Goal: Information Seeking & Learning: Check status

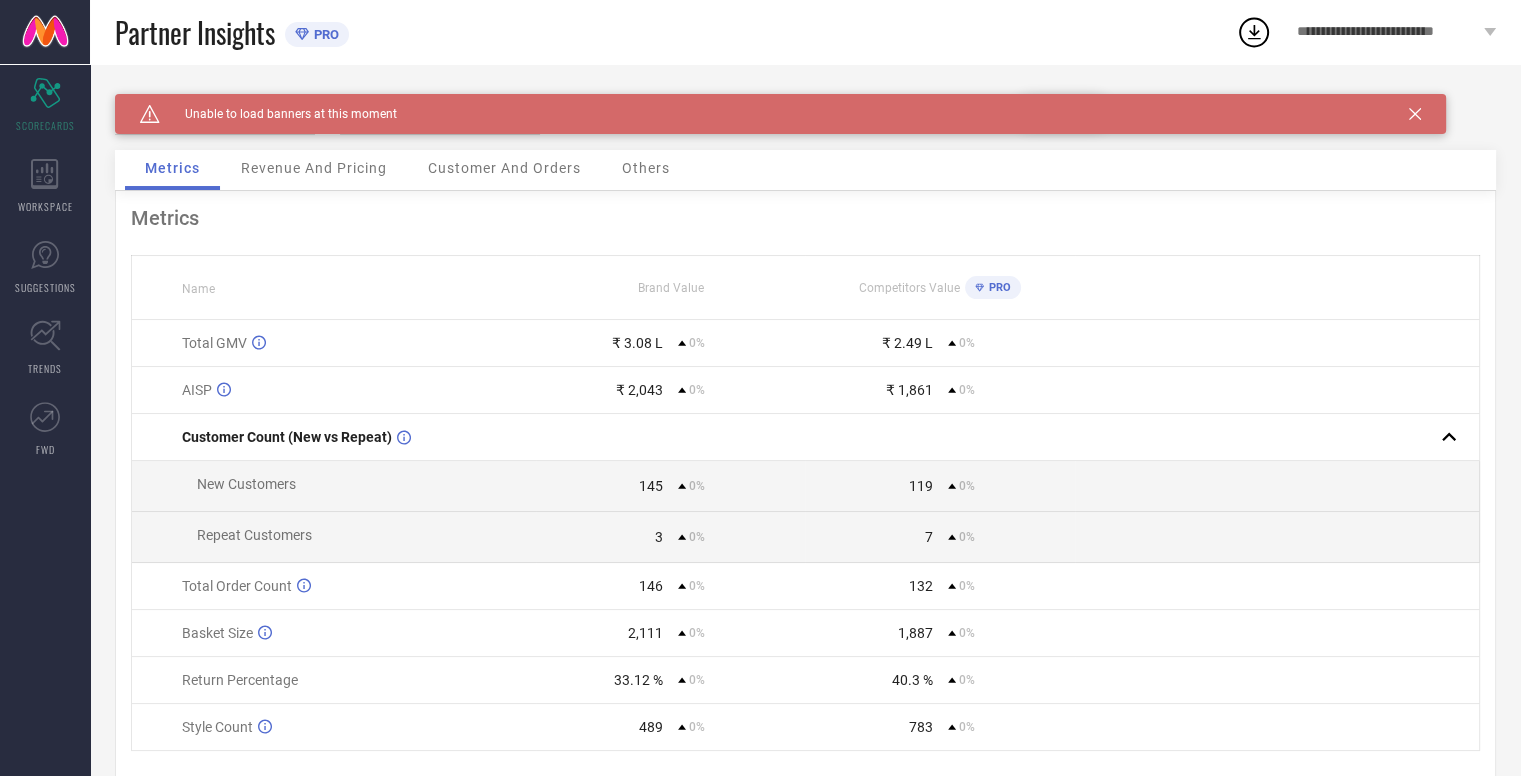
click at [1424, 116] on div "Caution Created with Sketch. Unable to load banners at this moment" at bounding box center [780, 114] width 1331 height 40
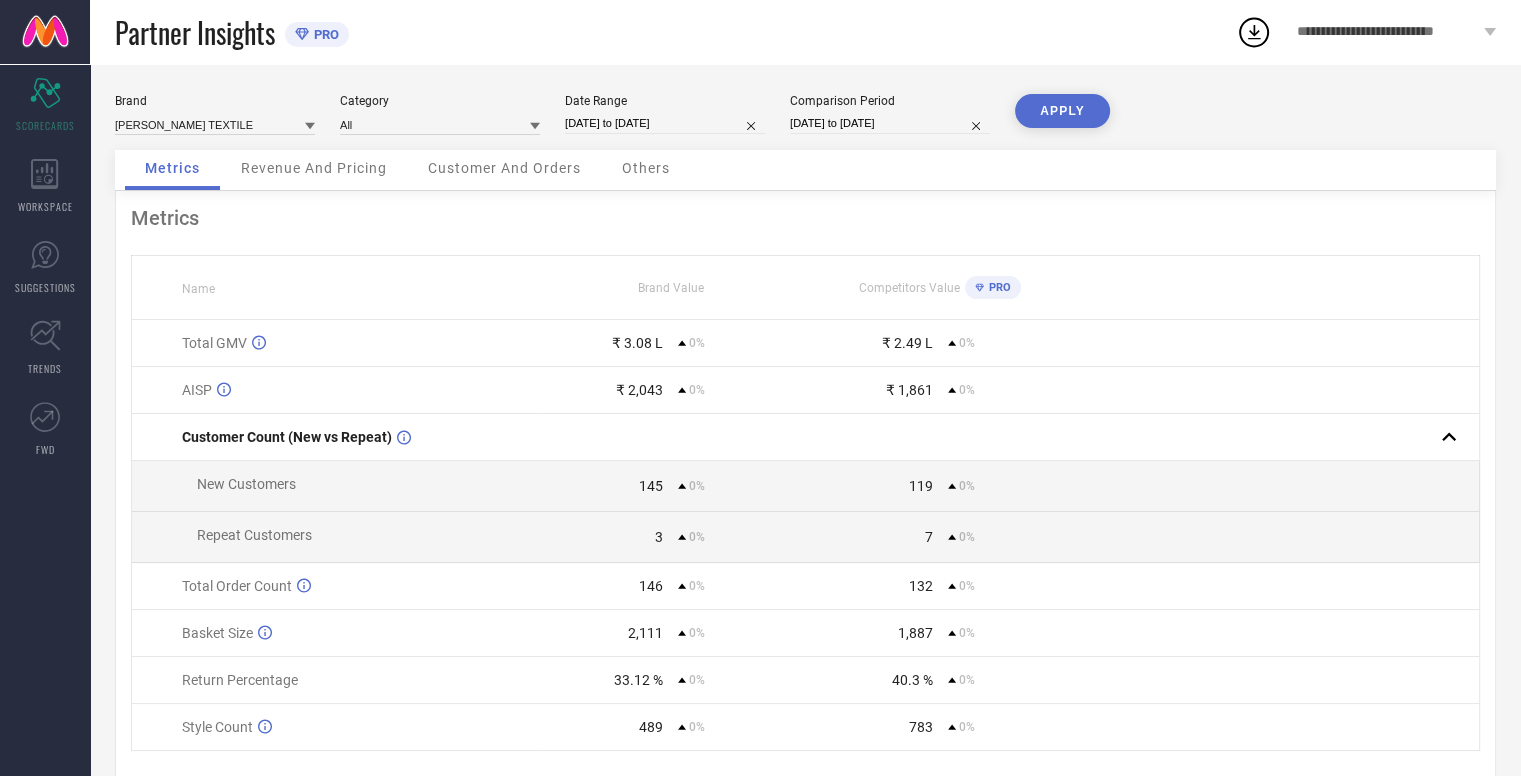
click at [283, 176] on span "Revenue And Pricing" at bounding box center [314, 168] width 146 height 16
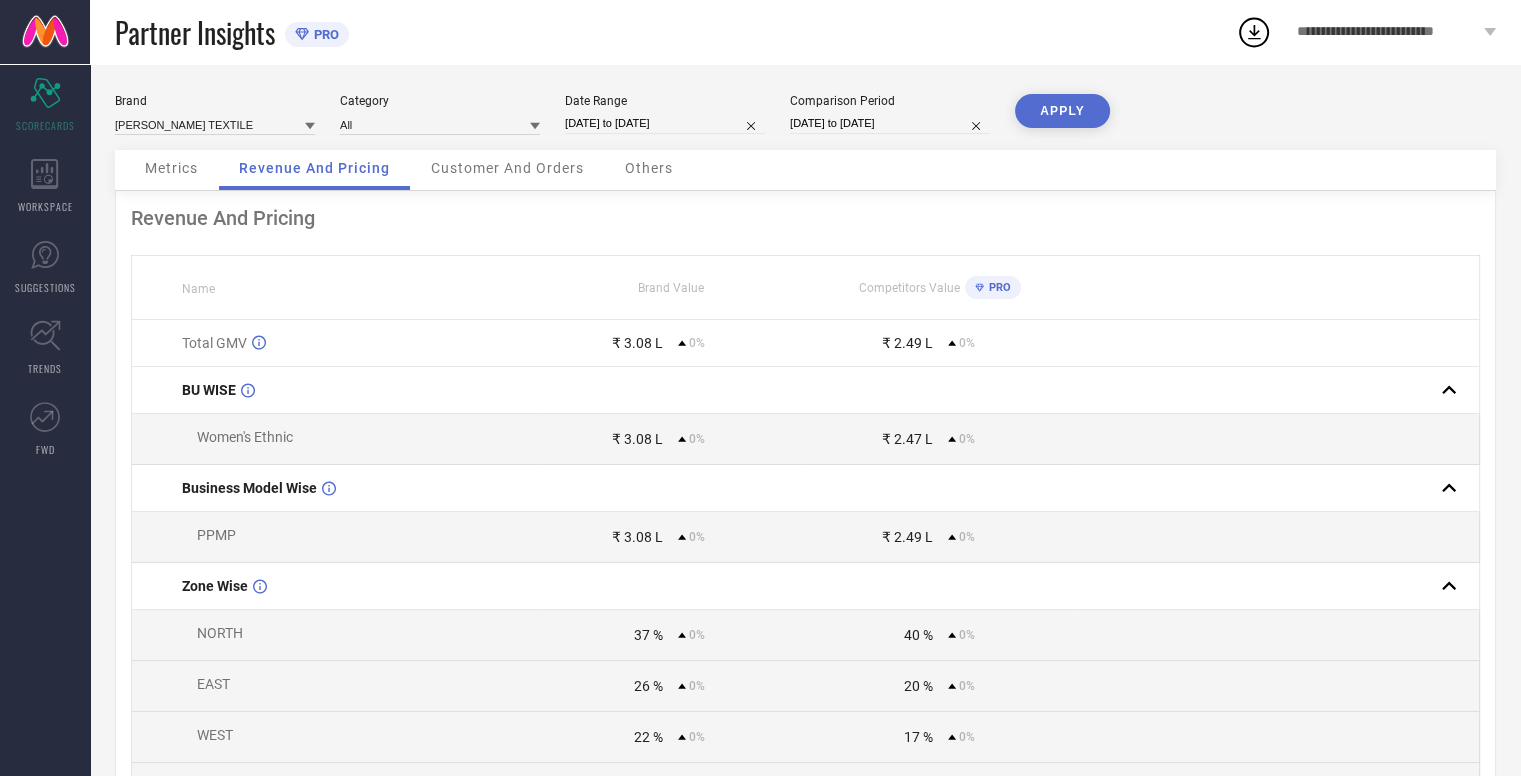
click at [537, 177] on div "Customer And Orders" at bounding box center [507, 170] width 193 height 40
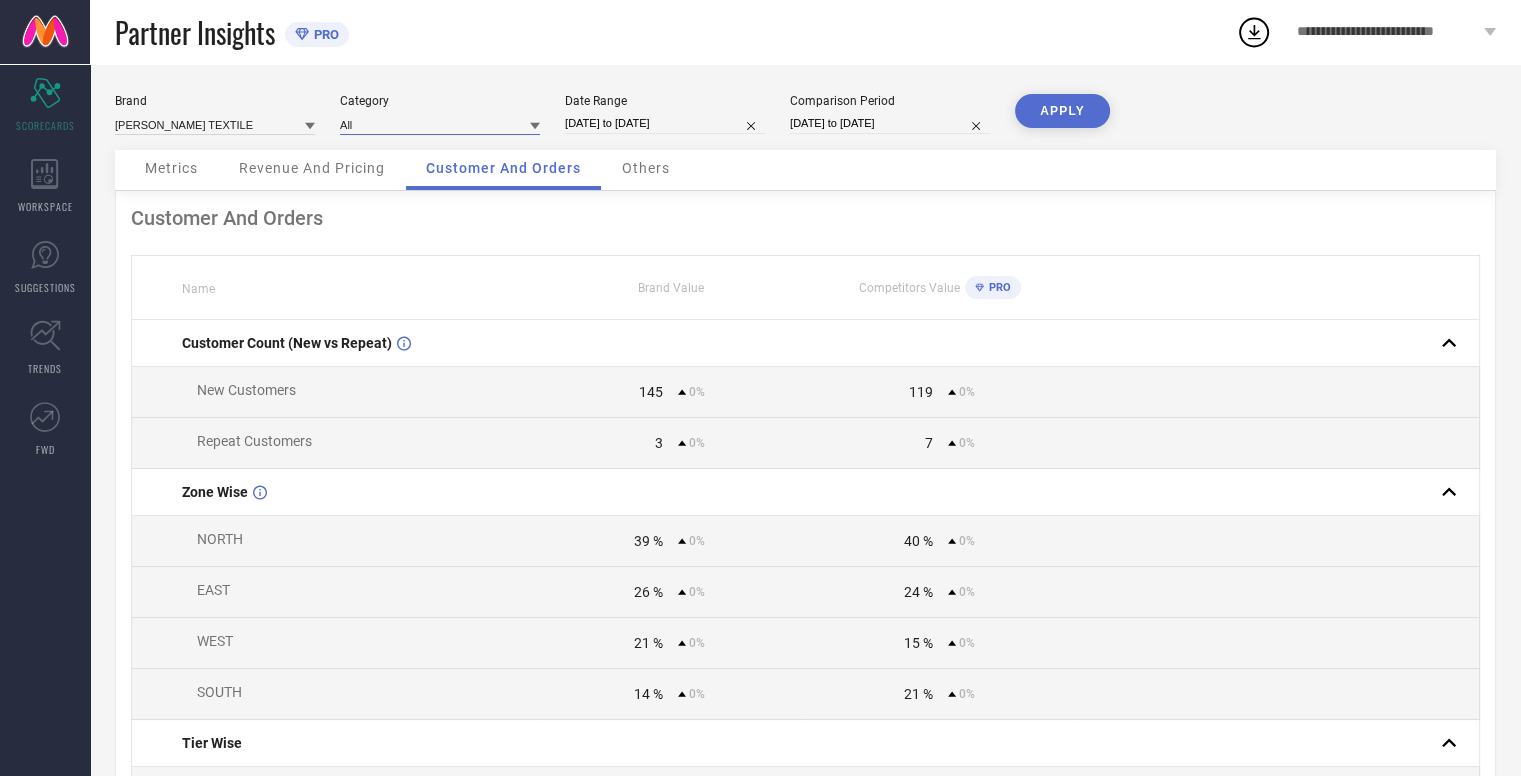
click at [432, 123] on input at bounding box center [440, 124] width 200 height 21
click at [420, 187] on span "Women-Sarees" at bounding box center [390, 186] width 81 height 14
click at [481, 138] on div "Brand [PERSON_NAME] TEXTILE Category Women-Sarees Date Range [DATE] to [DATE] C…" at bounding box center [805, 122] width 1381 height 56
click at [480, 120] on input at bounding box center [440, 124] width 200 height 21
click at [698, 126] on input "[DATE] to [DATE]" at bounding box center [665, 123] width 200 height 21
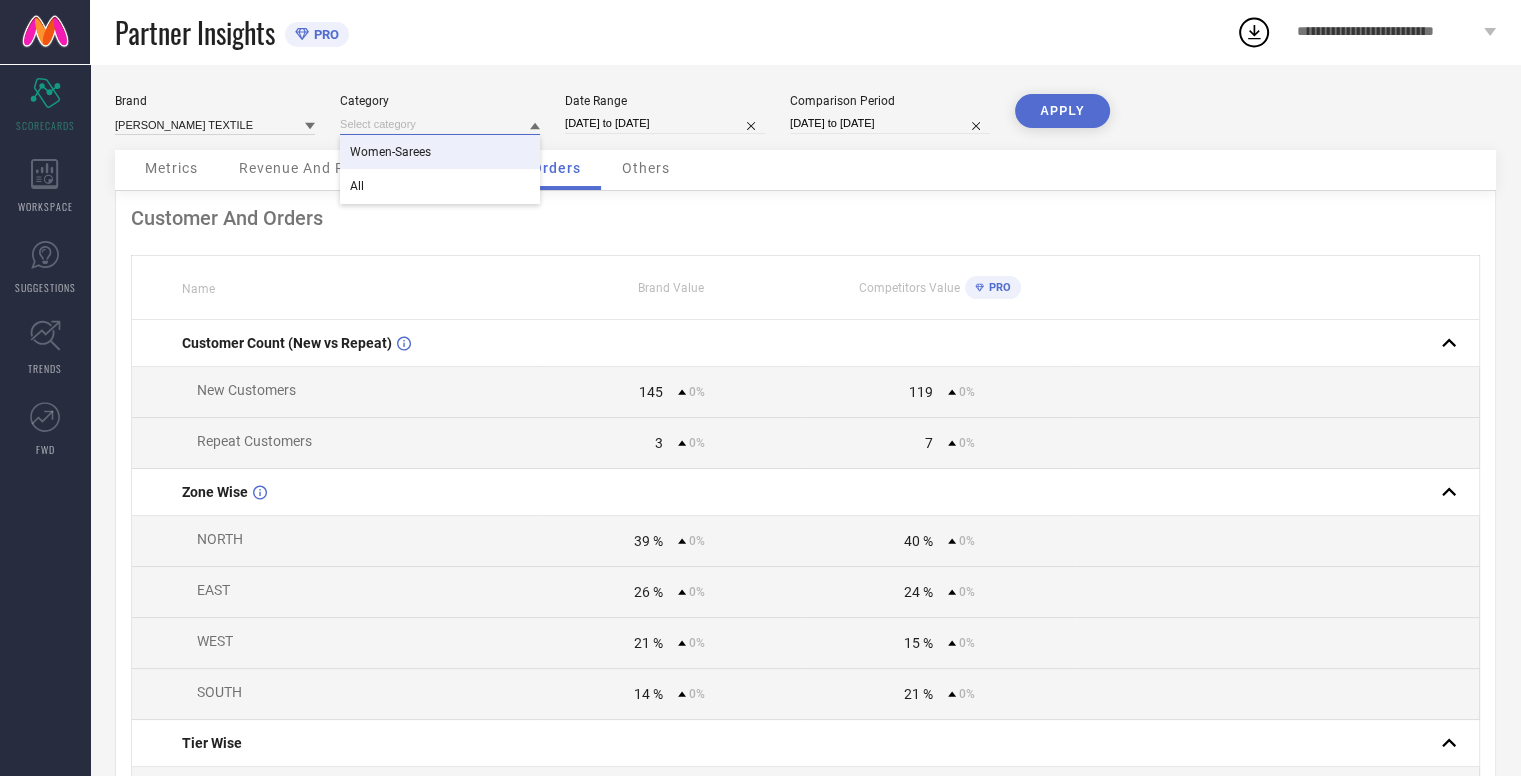
select select "6"
select select "2025"
select select "7"
select select "2025"
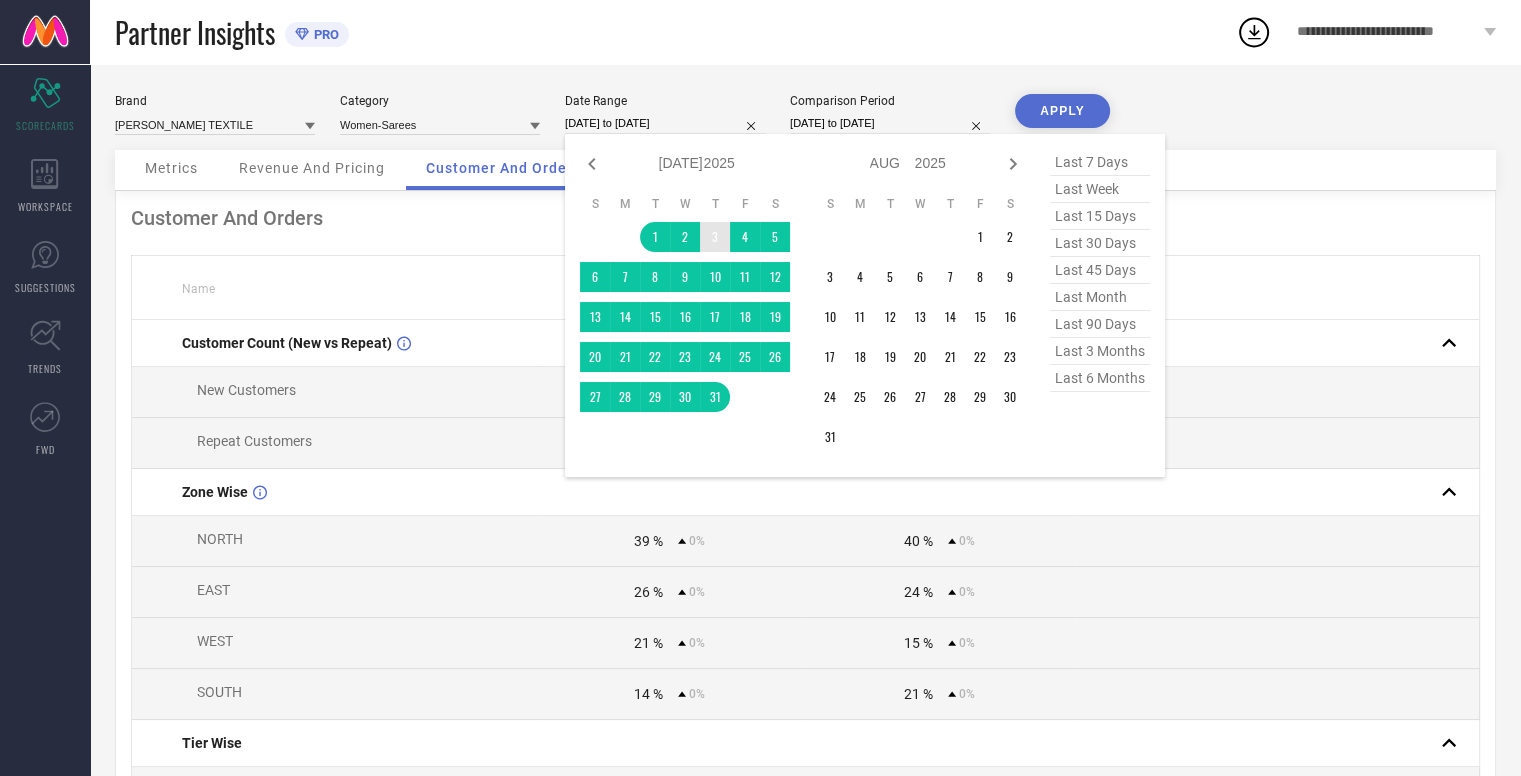
click at [609, 157] on div "Jan Feb Mar Apr May Jun [DATE] Aug Sep Oct Nov [DATE] 2016 2017 2018 2019 2020 …" at bounding box center [697, 163] width 186 height 29
click at [1024, 159] on icon at bounding box center [1013, 164] width 24 height 24
select select "7"
select select "2025"
select select "8"
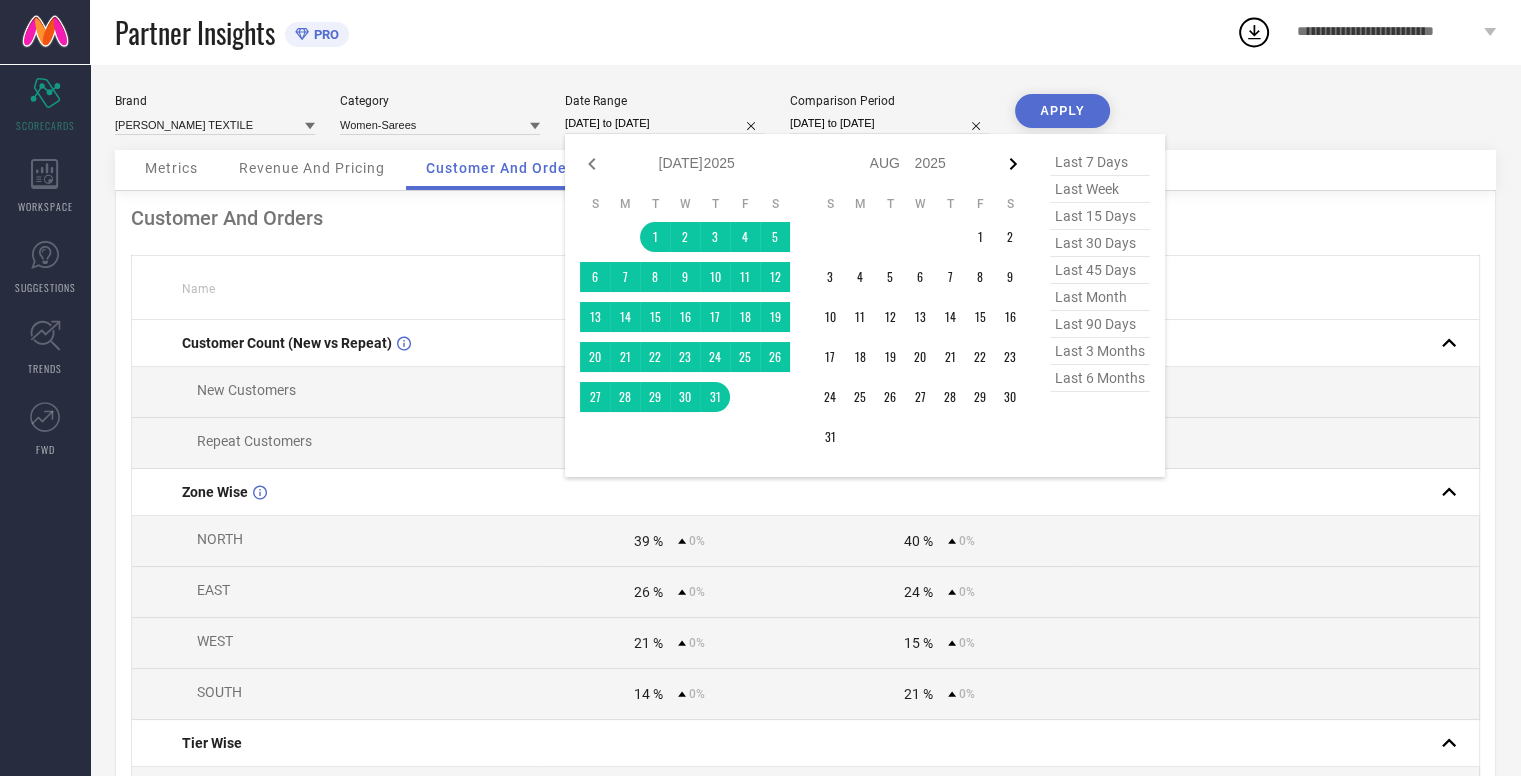
select select "2025"
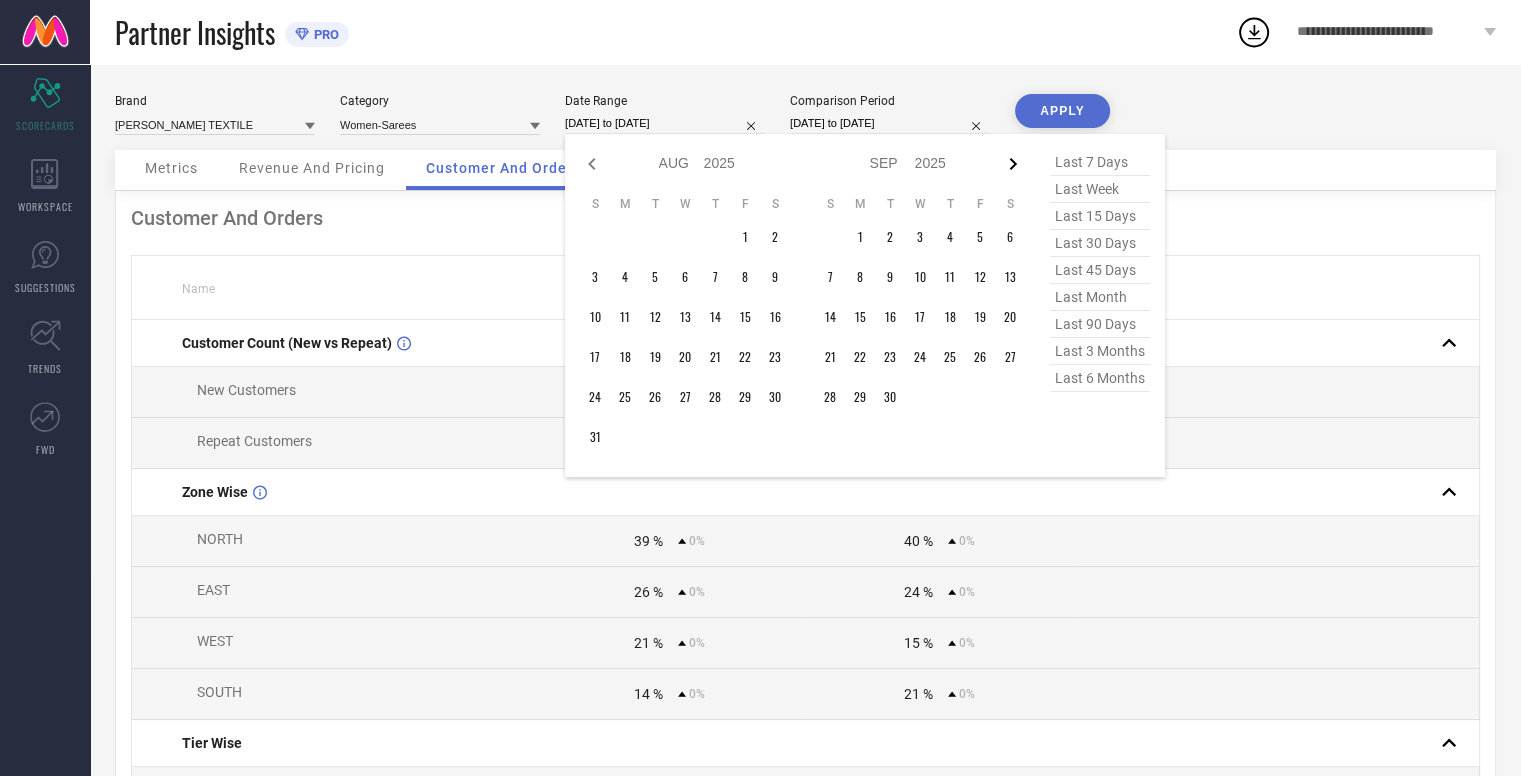
click at [1017, 164] on icon at bounding box center [1013, 164] width 24 height 24
select select "8"
select select "2025"
select select "9"
select select "2025"
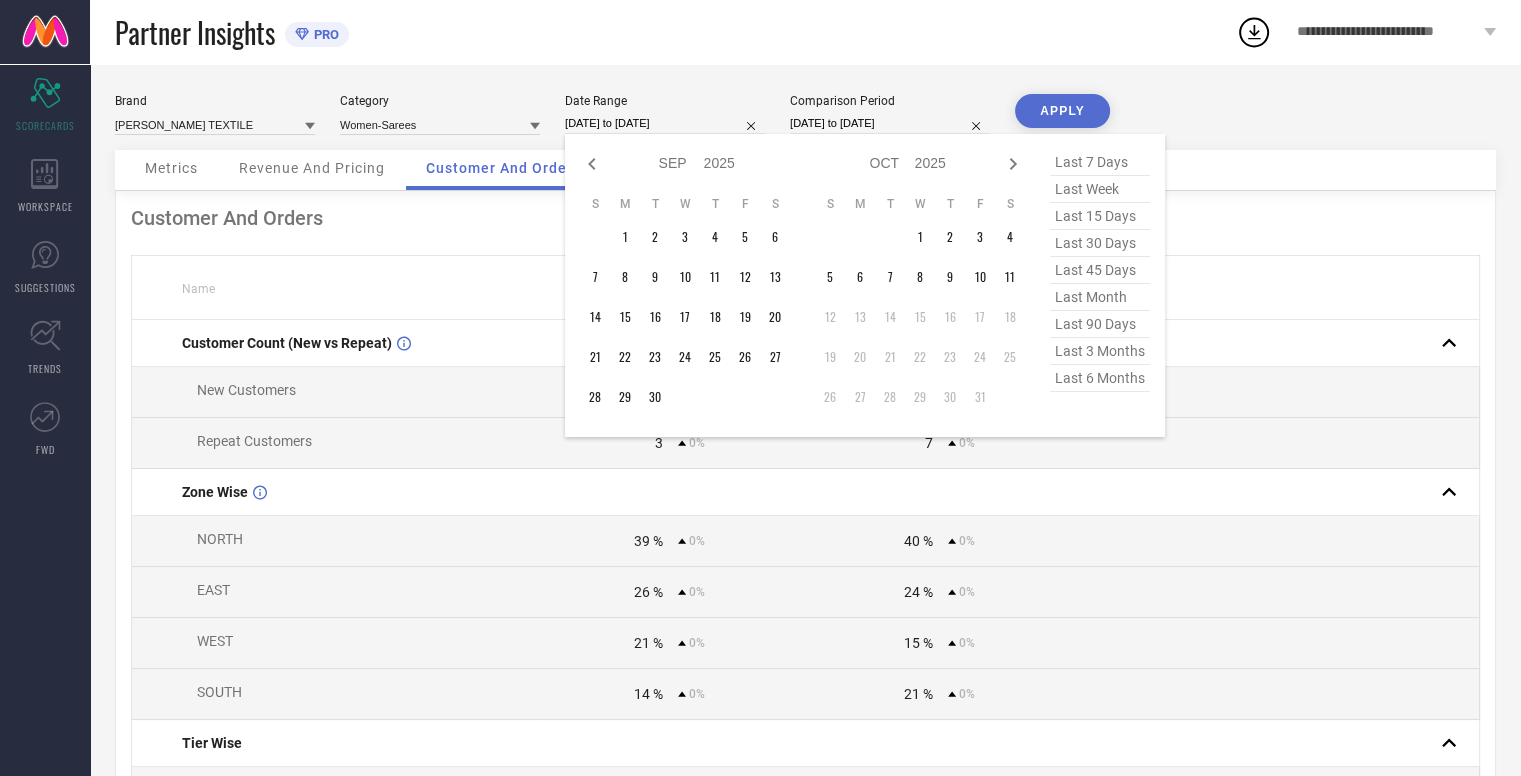
click at [1017, 164] on icon at bounding box center [1013, 164] width 24 height 24
select select "9"
select select "2025"
select select "10"
select select "2025"
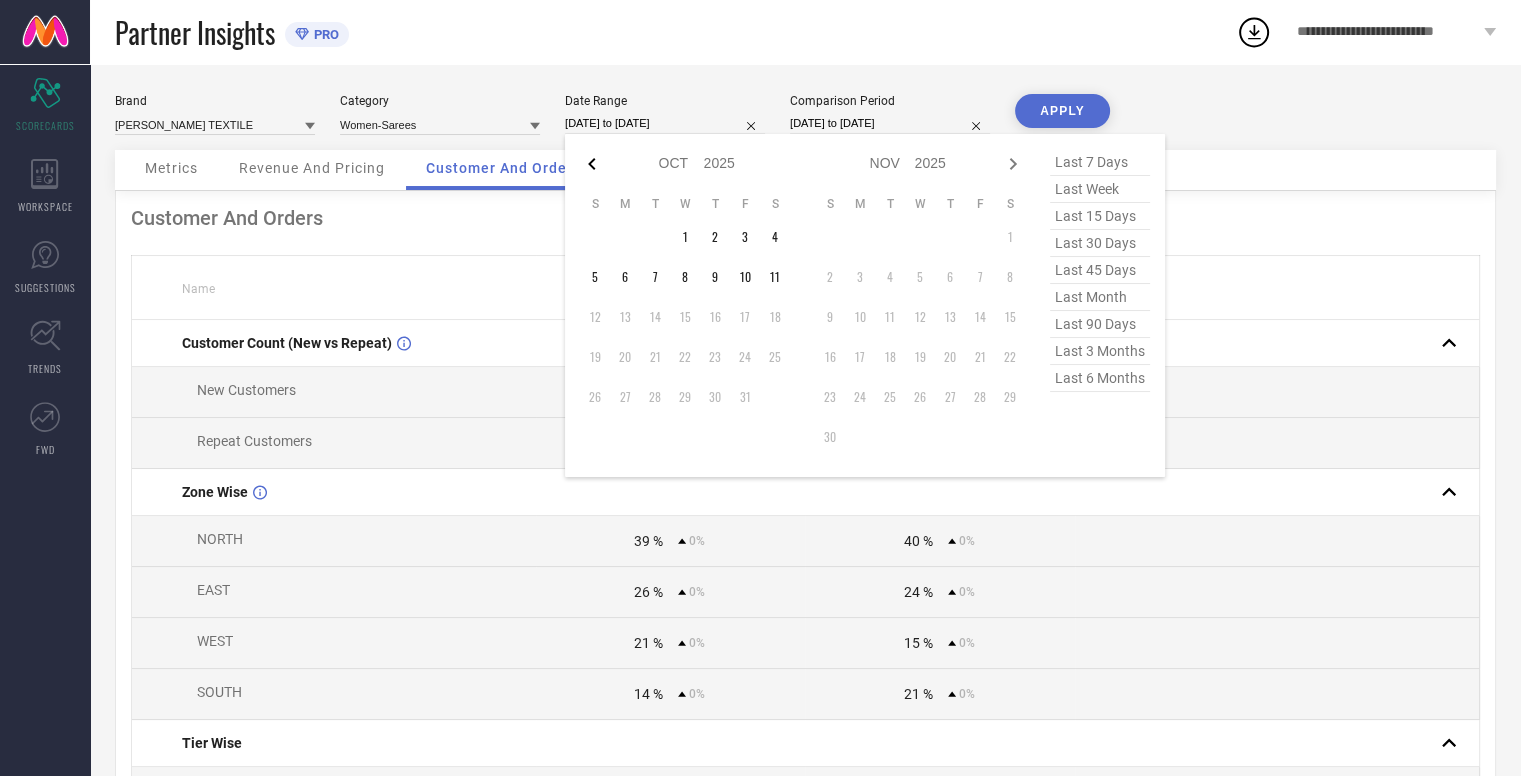
click at [603, 162] on icon at bounding box center [592, 164] width 24 height 24
select select "8"
select select "2025"
select select "9"
select select "2025"
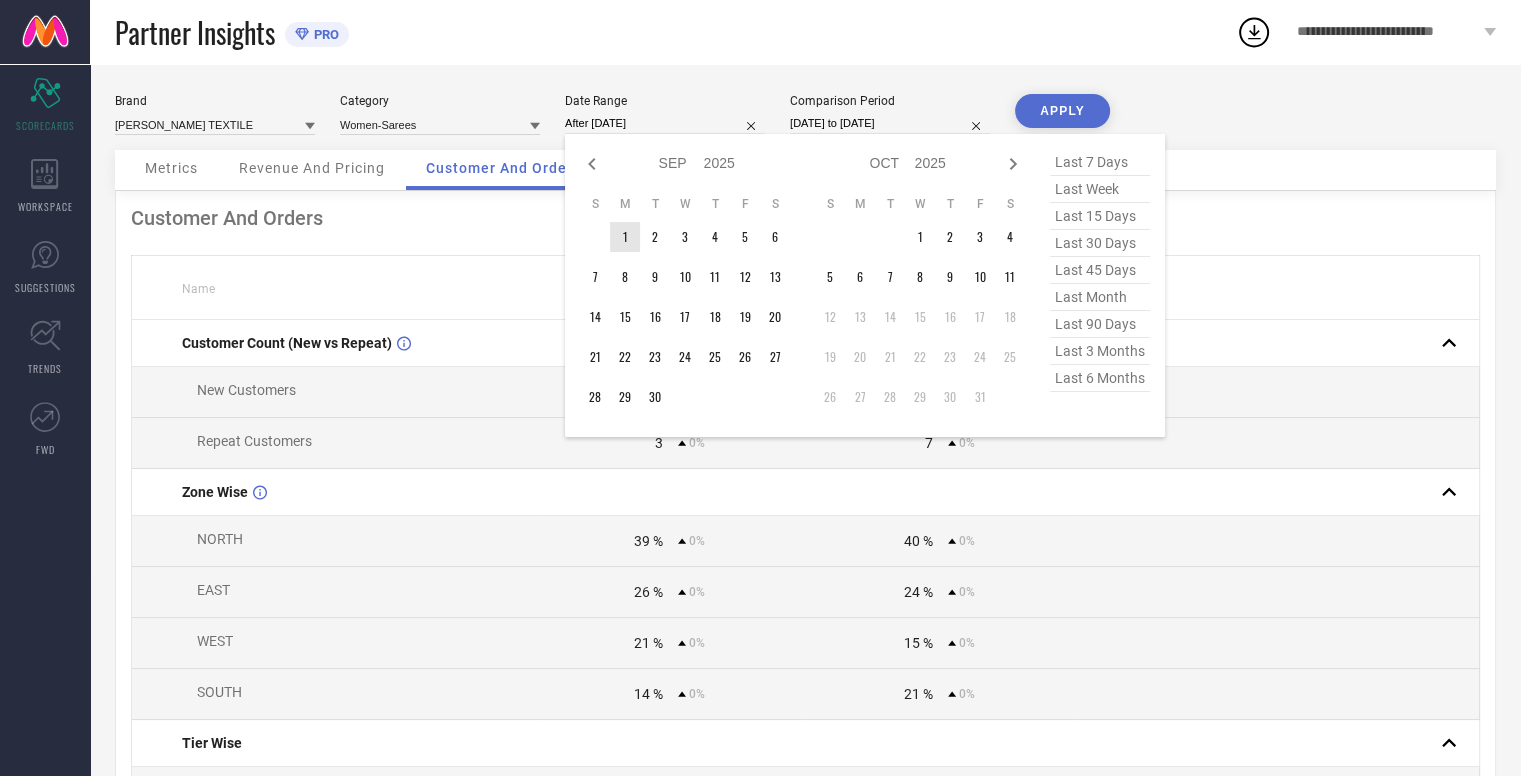
click at [615, 226] on td "1" at bounding box center [625, 237] width 30 height 30
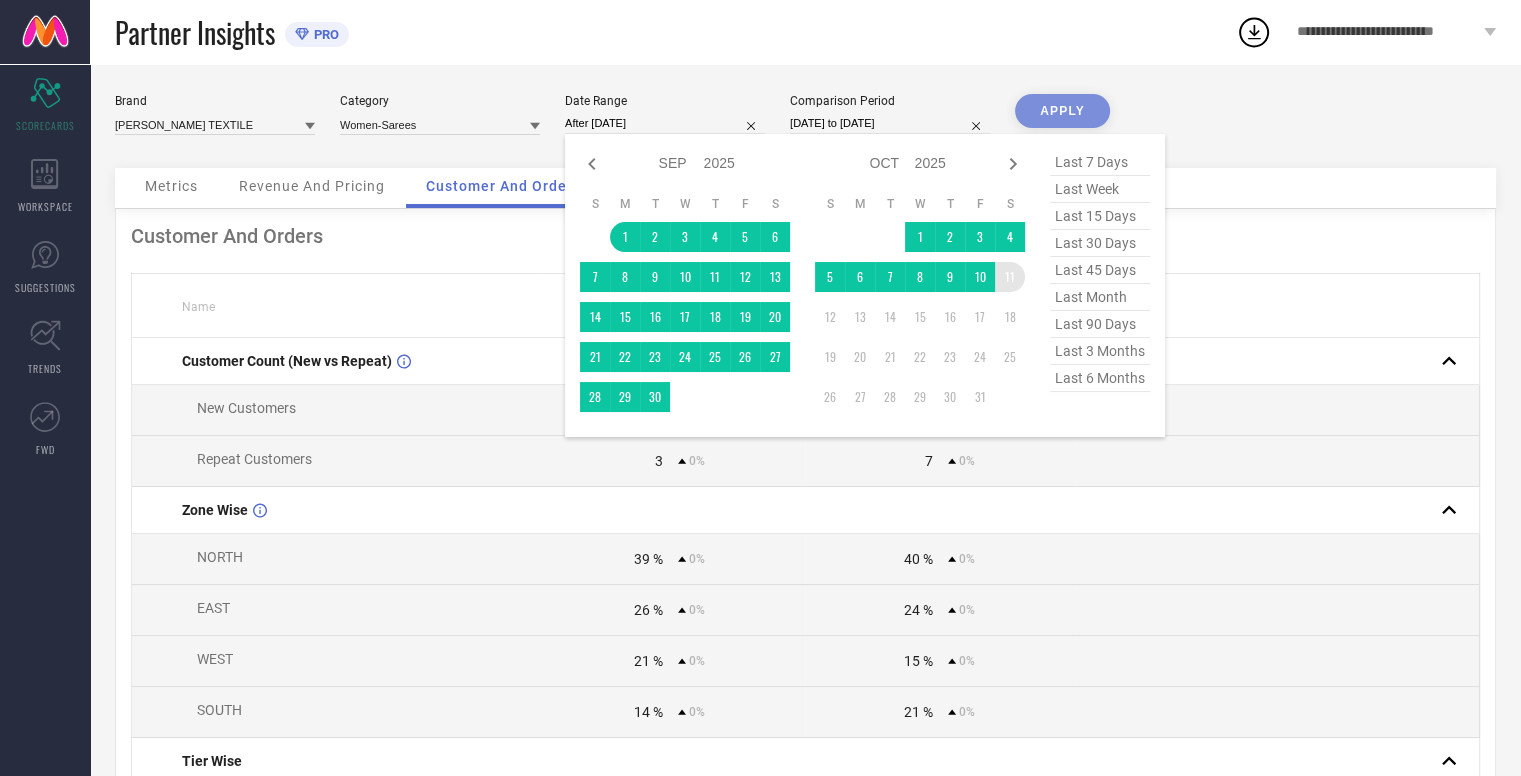
type input "[DATE] to [DATE]"
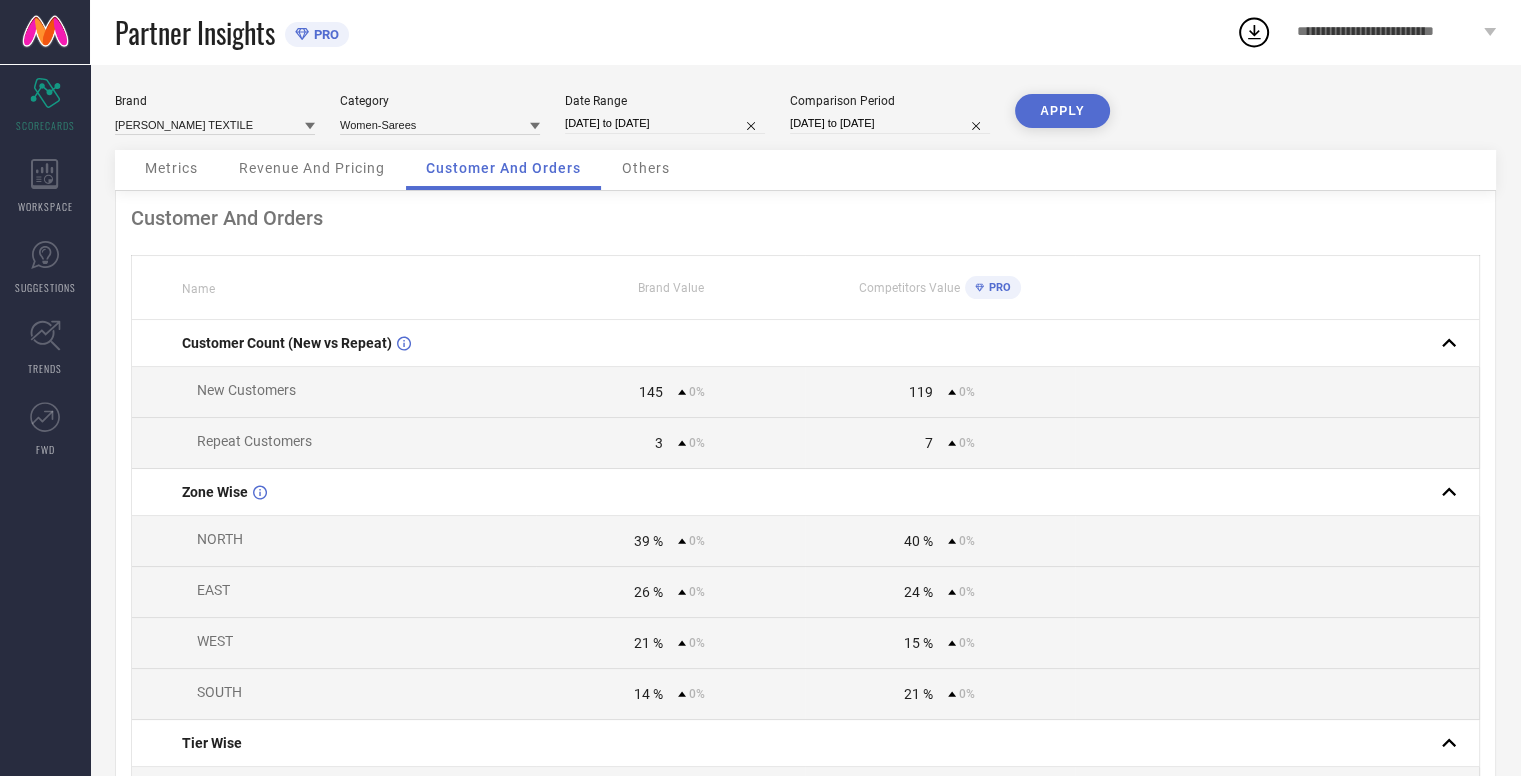
click at [1087, 114] on button "APPLY" at bounding box center [1062, 111] width 95 height 34
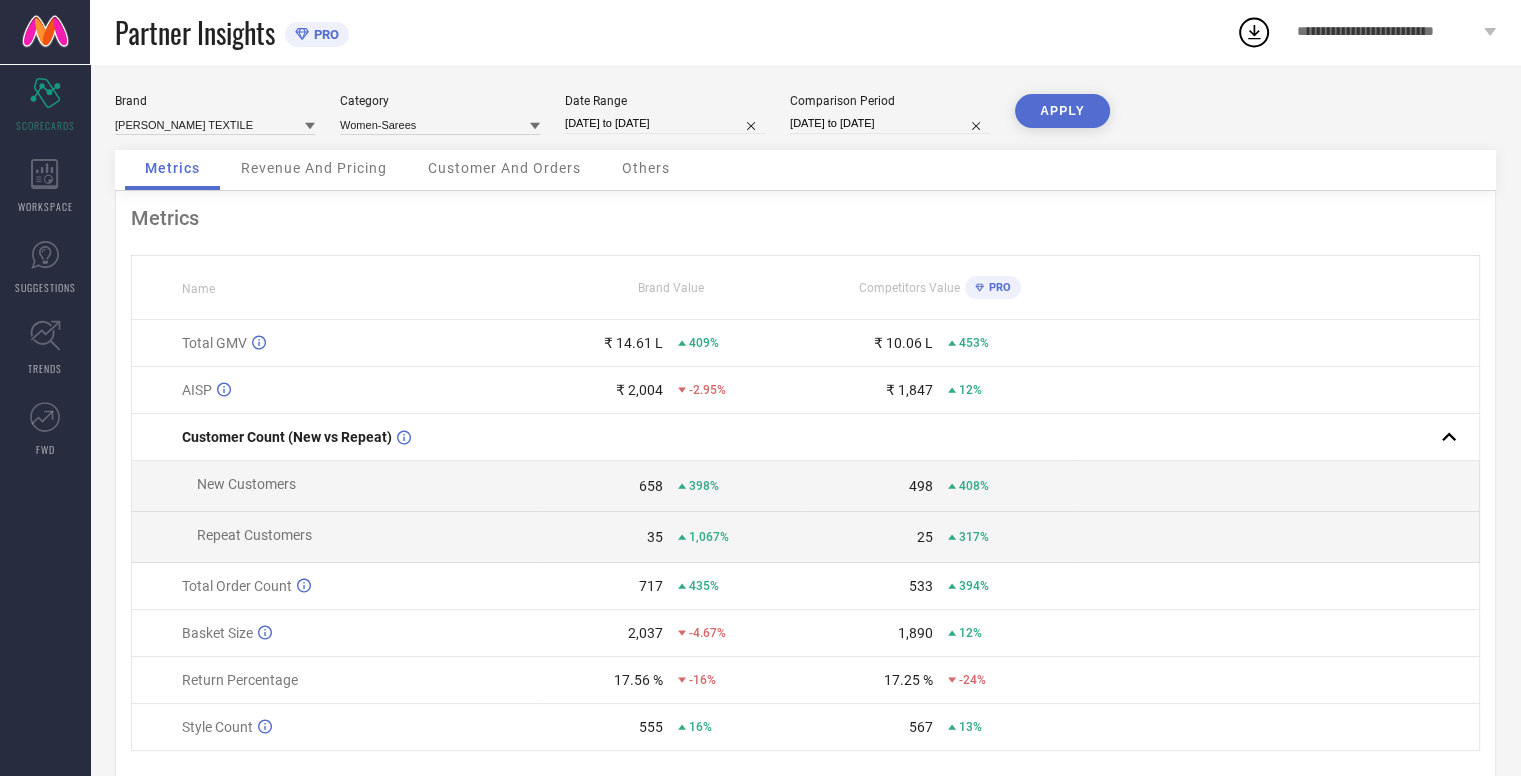
click at [334, 149] on div "Brand [PERSON_NAME] TEXTILE Category Women-Sarees Date Range [DATE] to [DATE] C…" at bounding box center [805, 122] width 1381 height 56
click at [338, 169] on span "Revenue And Pricing" at bounding box center [314, 168] width 146 height 16
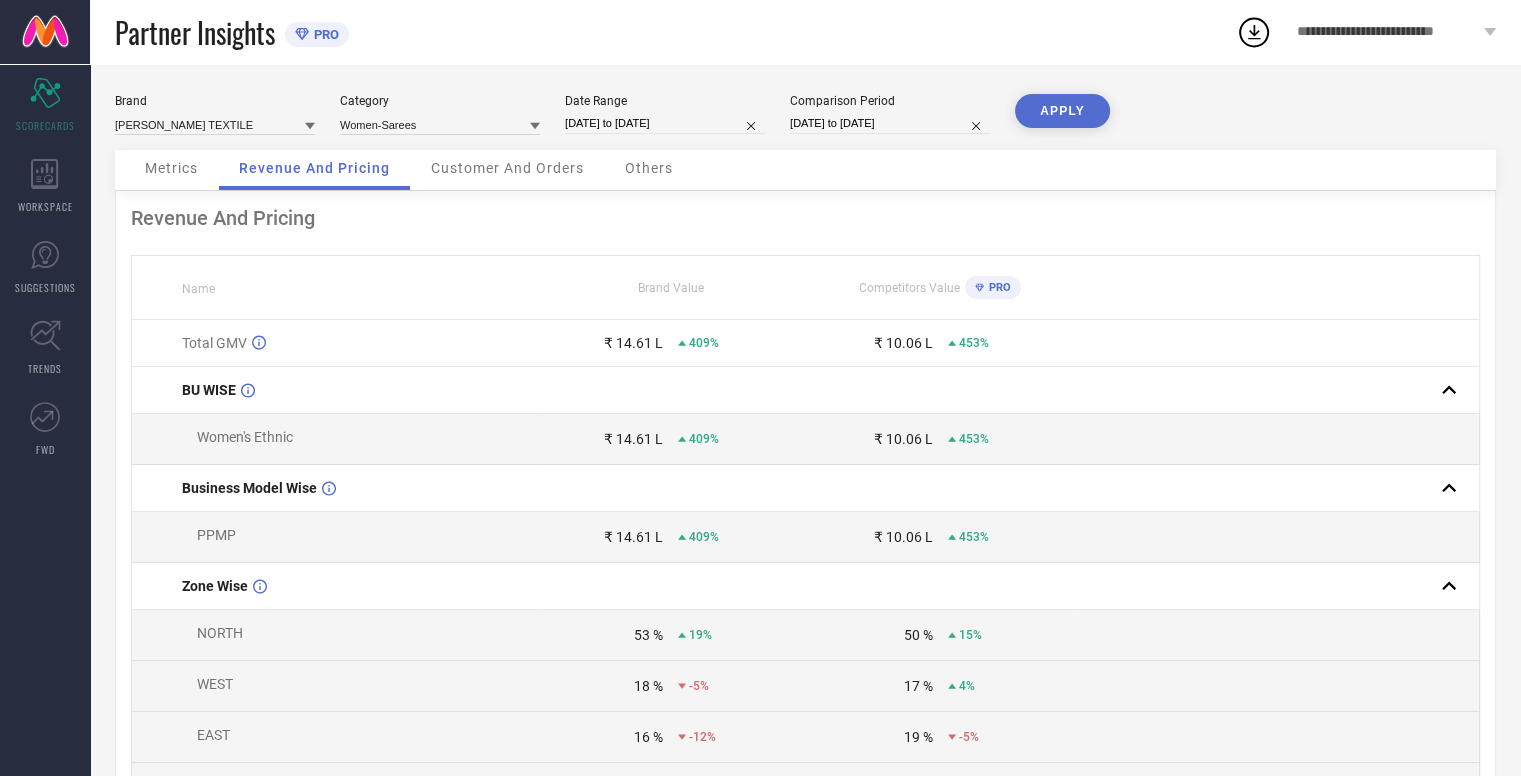
click at [1153, 133] on div "Brand [PERSON_NAME] TEXTILE Category Women-Sarees Date Range [DATE] to [DATE] C…" at bounding box center [805, 122] width 1381 height 56
click at [428, 189] on div "Customer And Orders" at bounding box center [507, 170] width 193 height 40
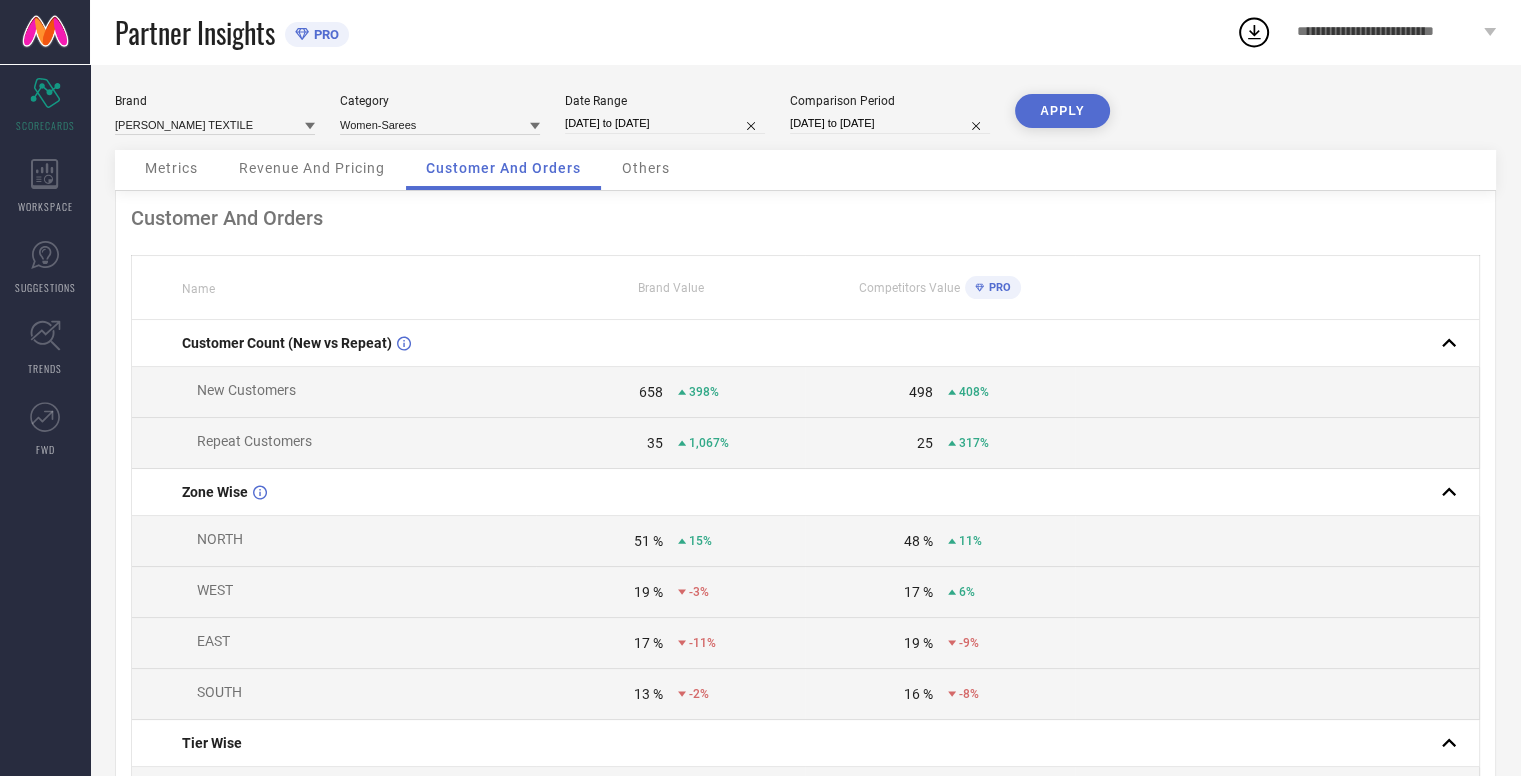
click at [627, 164] on span "Others" at bounding box center [646, 168] width 48 height 16
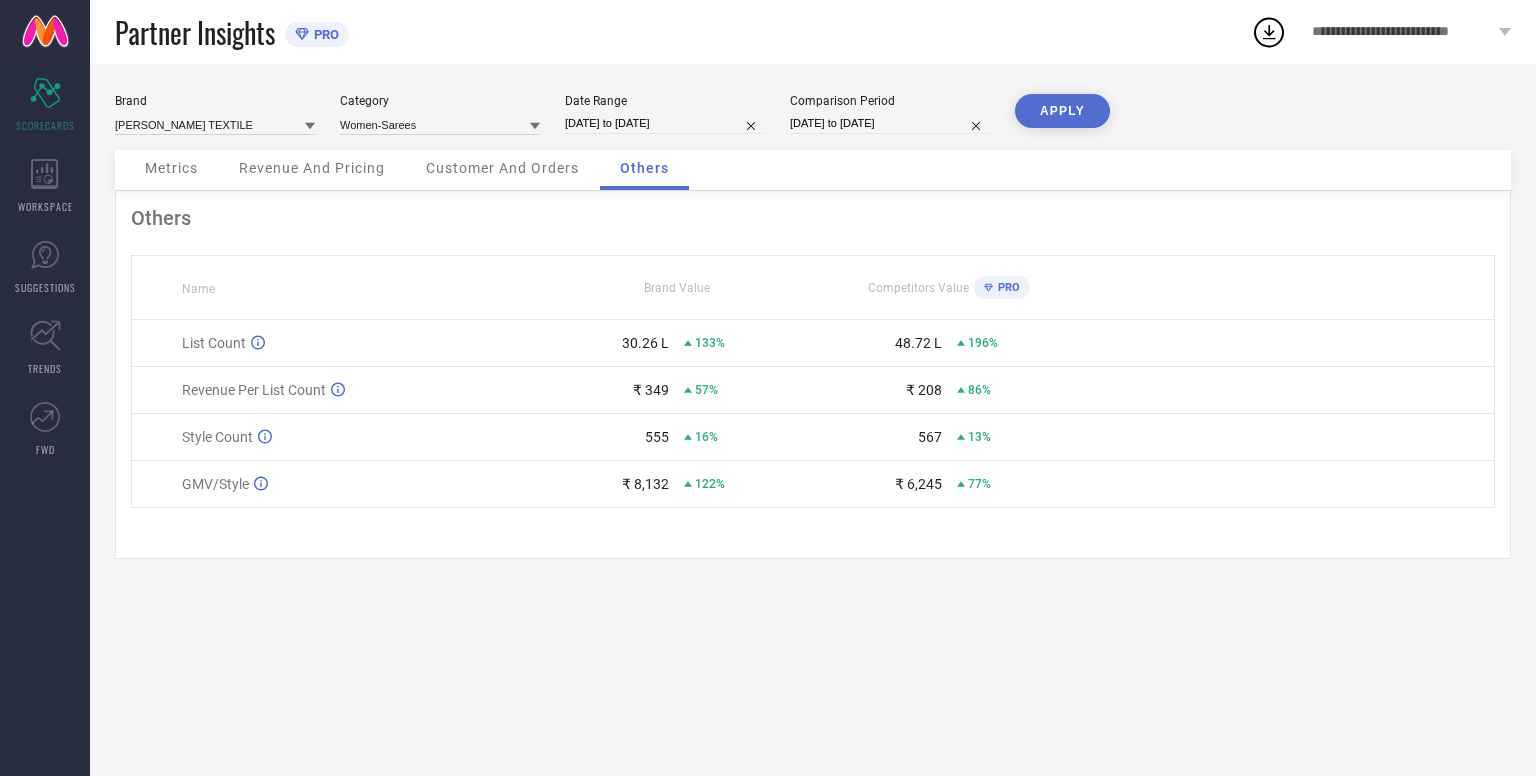
click at [368, 685] on div "Brand [PERSON_NAME] TEXTILE Category Women-Sarees Date Range [DATE] to [DATE] C…" at bounding box center [813, 420] width 1446 height 712
